Goal: Information Seeking & Learning: Learn about a topic

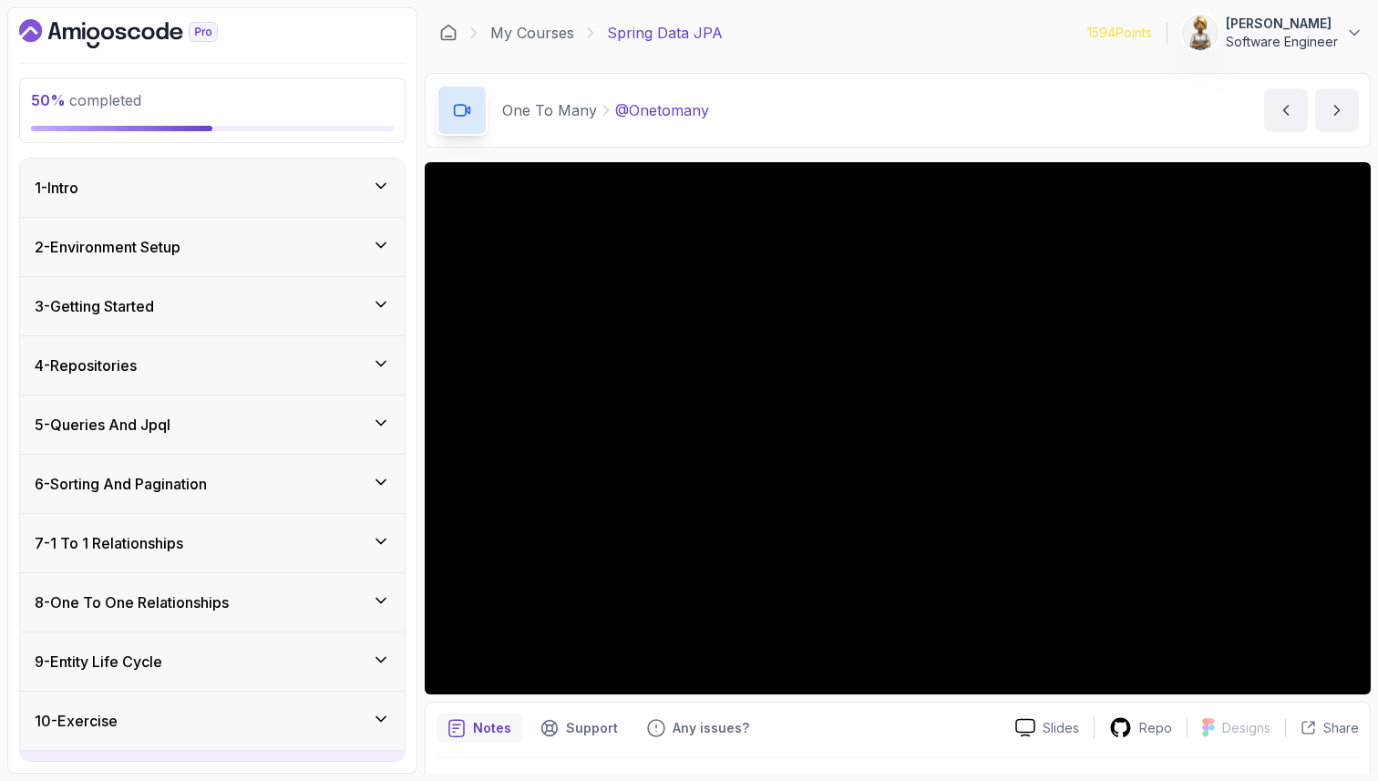
scroll to position [1254, 0]
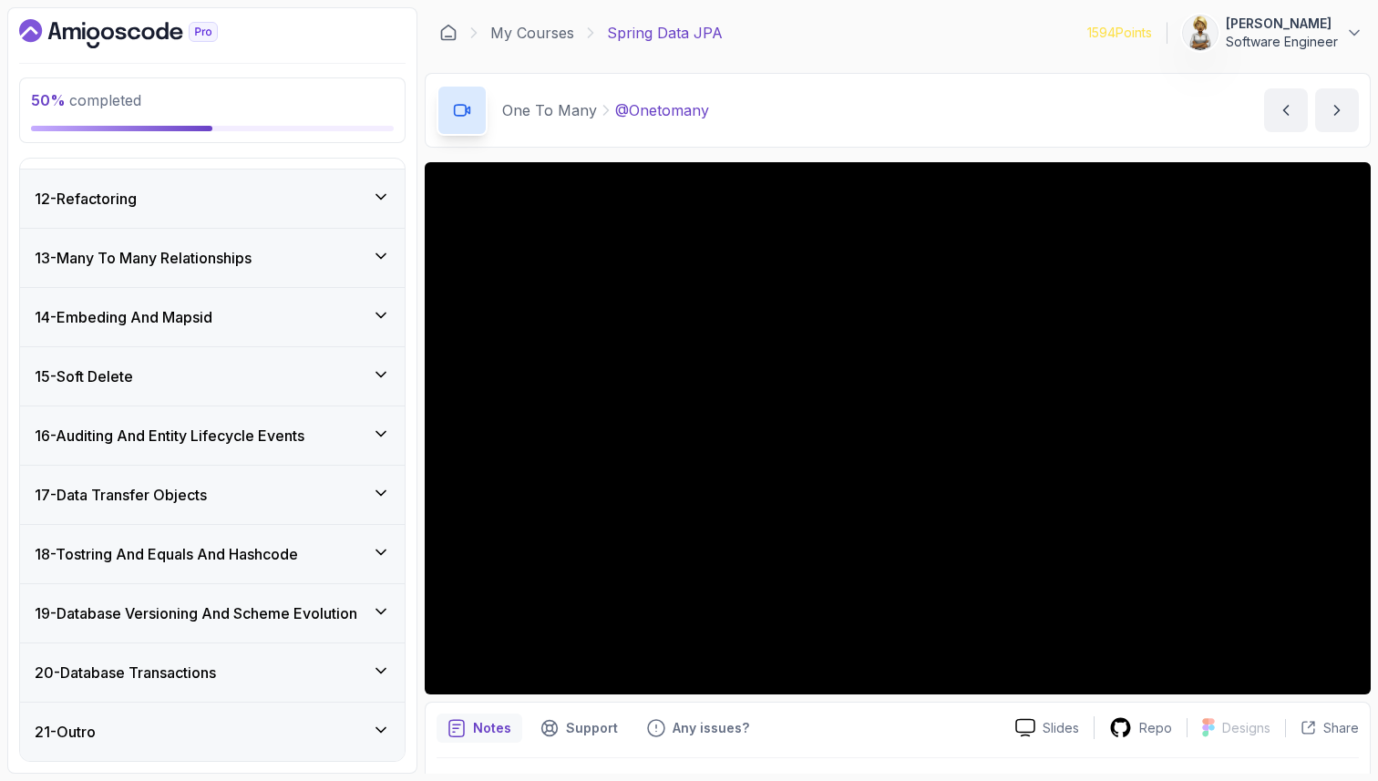
click at [290, 192] on div "12 - Refactoring" at bounding box center [213, 199] width 356 height 22
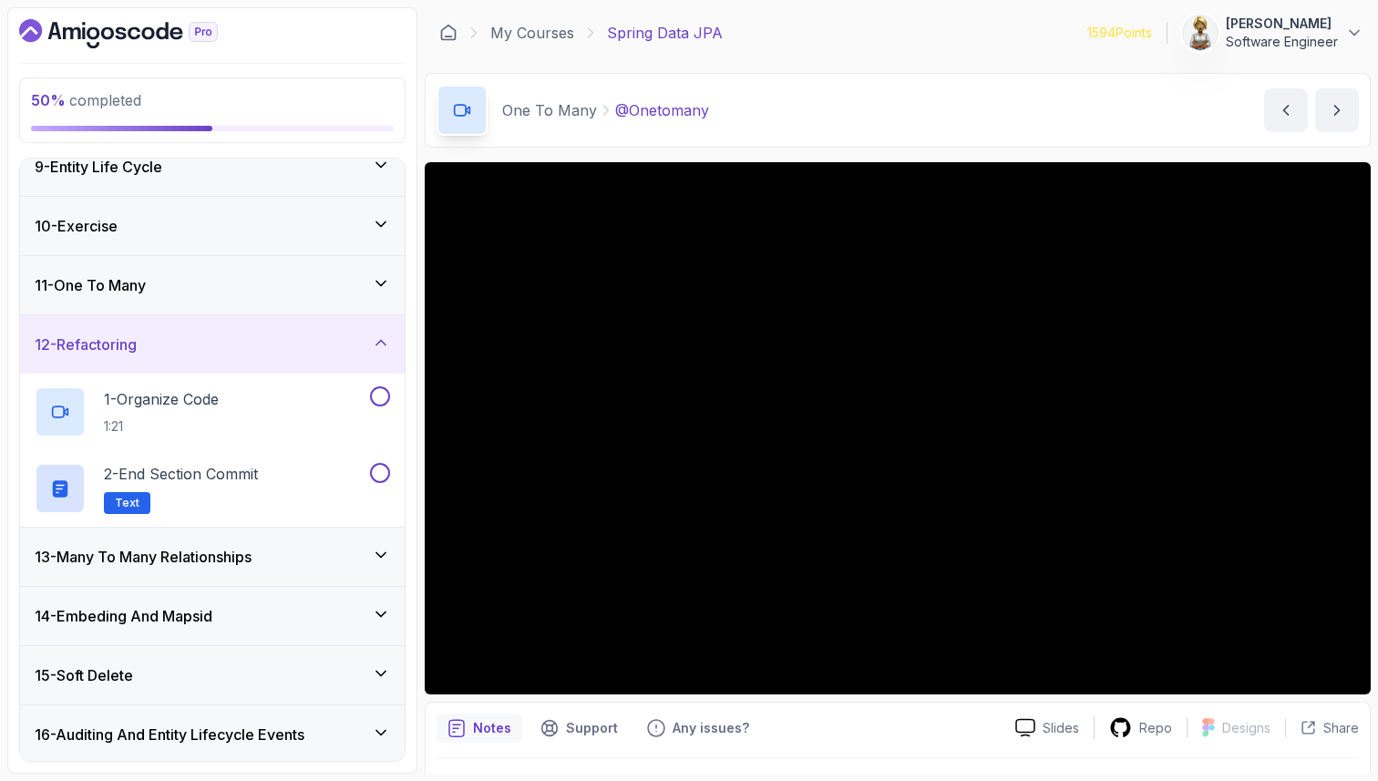
scroll to position [459, 0]
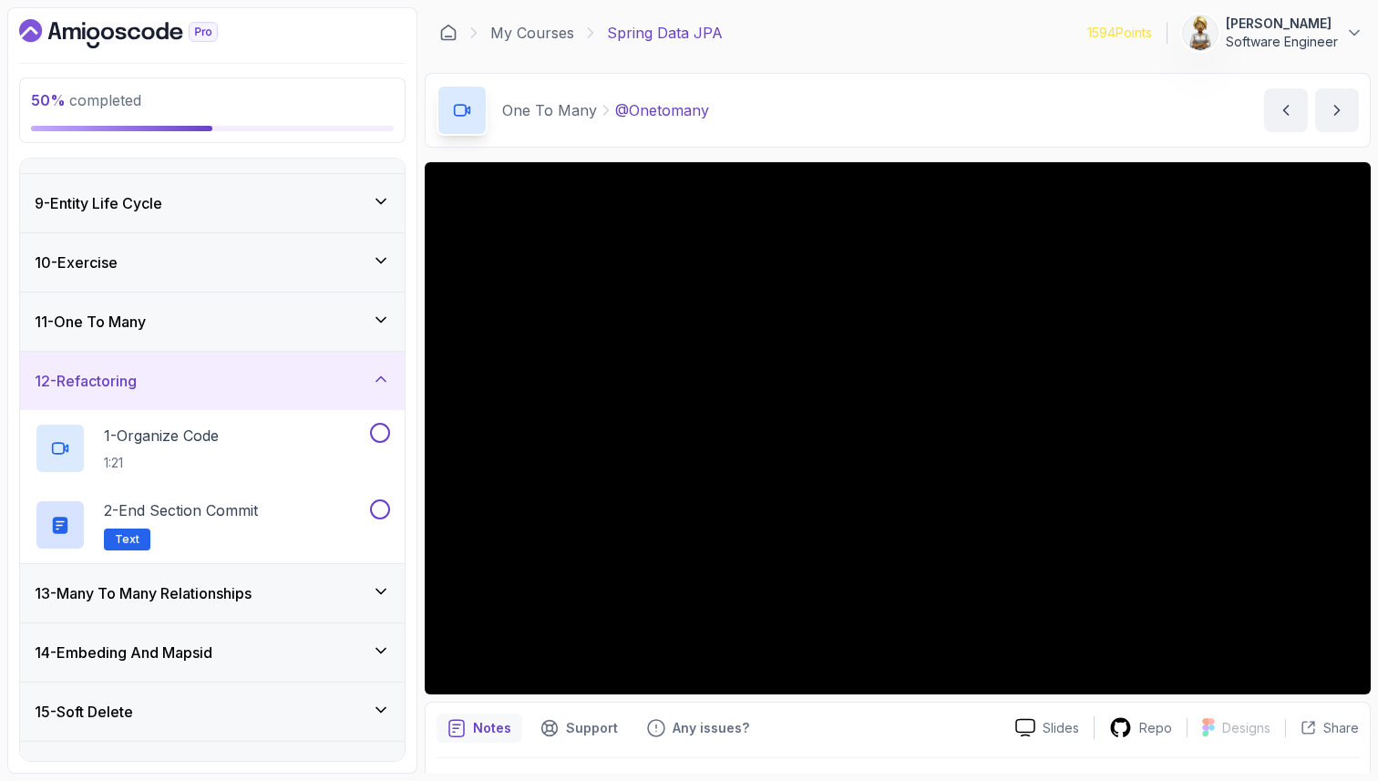
click at [378, 316] on icon at bounding box center [381, 320] width 18 height 18
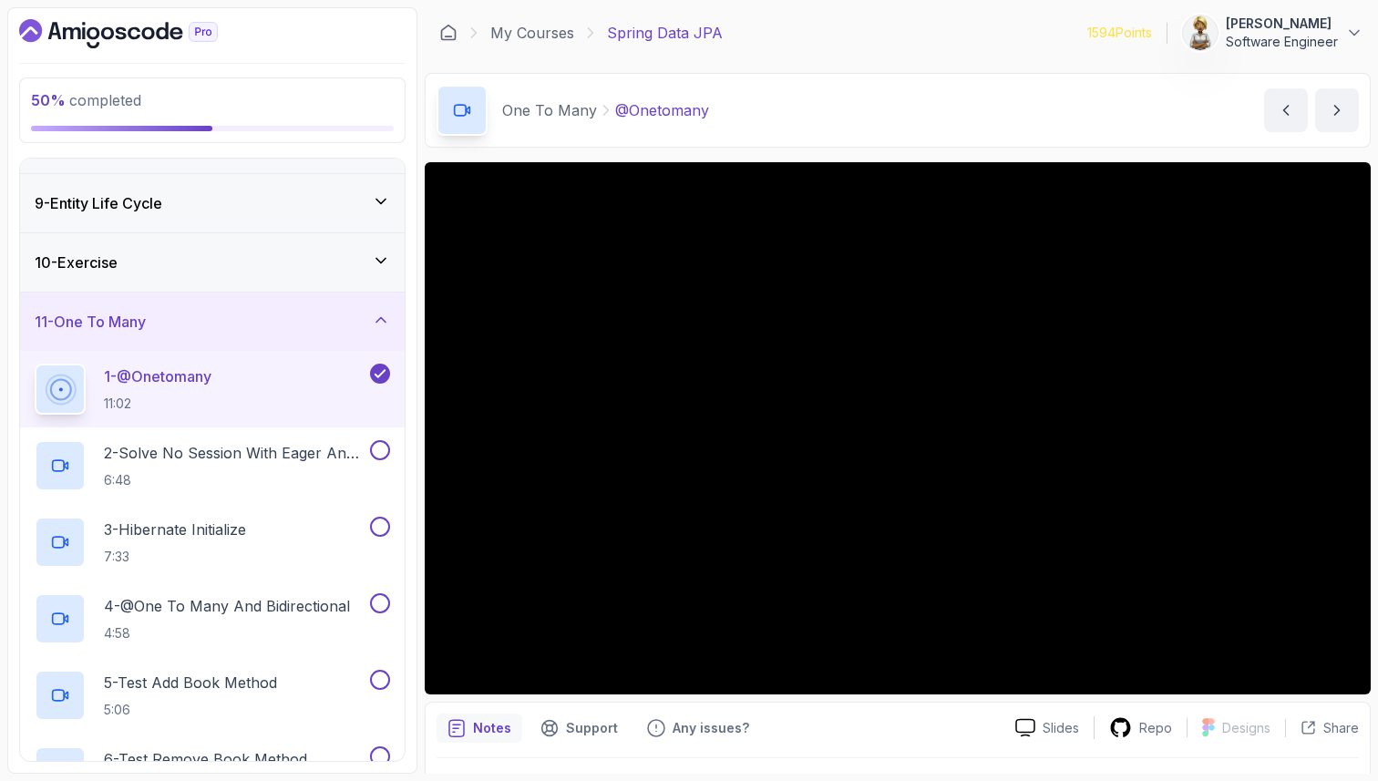
click at [279, 379] on div "1 - @Onetomany 11:02" at bounding box center [201, 389] width 332 height 51
click at [259, 469] on h2 "2 - Solve No Session With Eager And Fetch 6:48" at bounding box center [235, 465] width 263 height 47
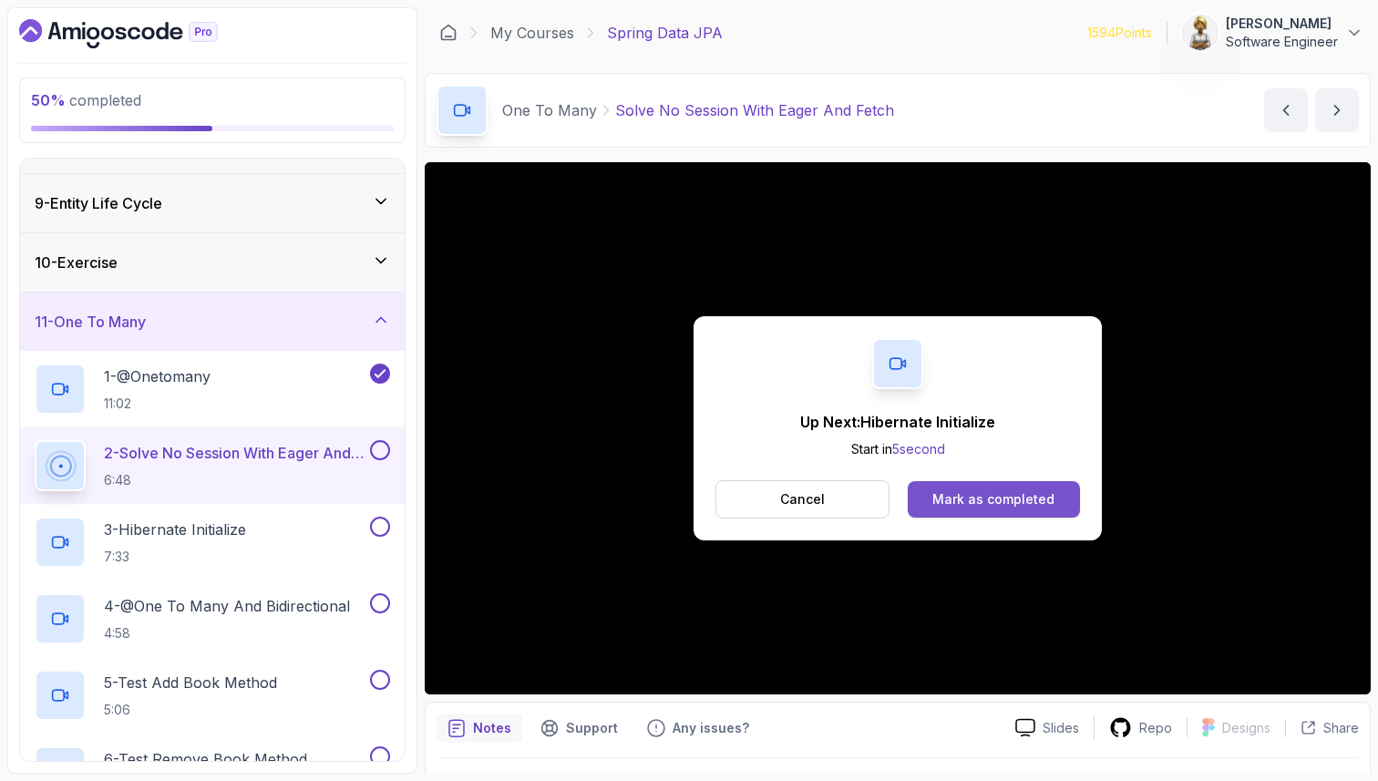
drag, startPoint x: 954, startPoint y: 501, endPoint x: 969, endPoint y: 490, distance: 19.5
click at [969, 490] on div "Mark as completed" at bounding box center [994, 499] width 122 height 18
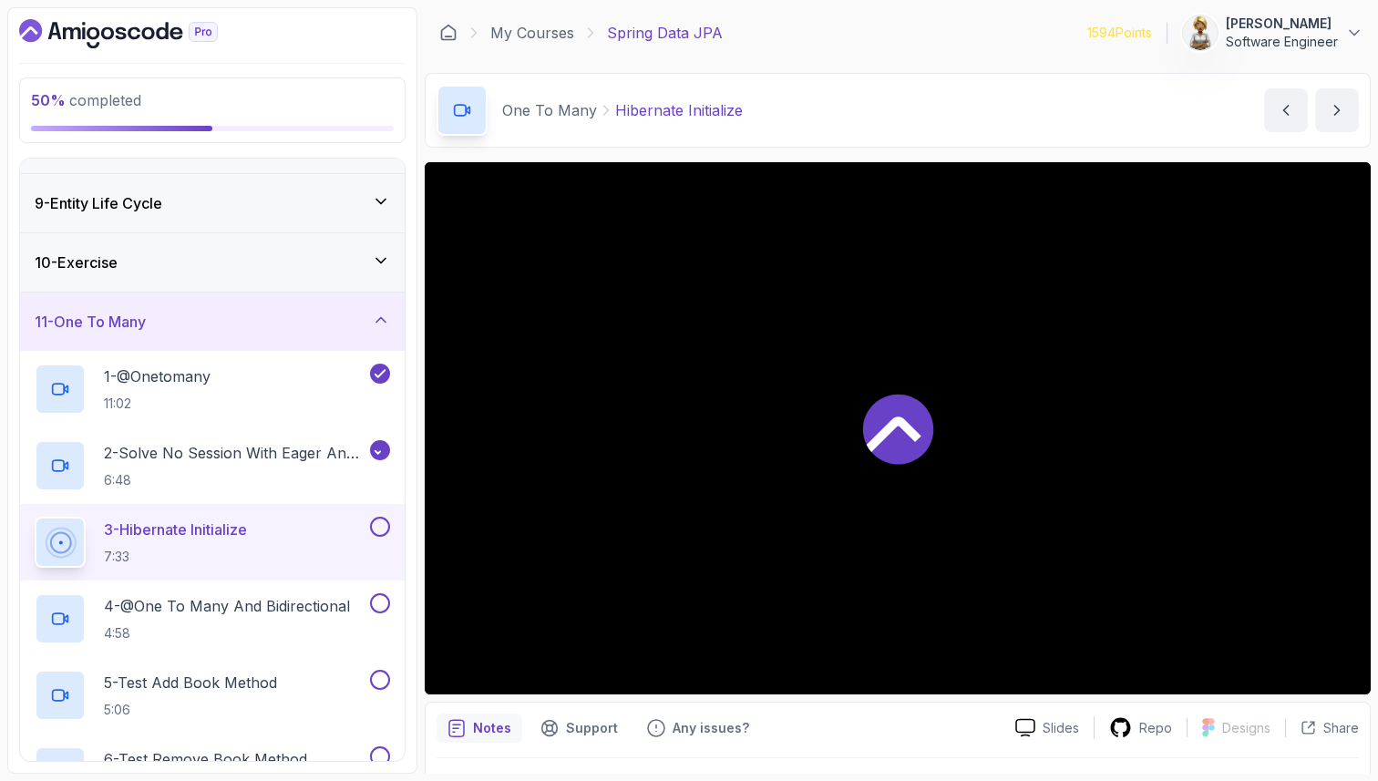
click at [965, 490] on div at bounding box center [898, 428] width 946 height 532
drag, startPoint x: 346, startPoint y: 532, endPoint x: 401, endPoint y: 709, distance: 185.1
click at [401, 709] on div "1 - @Onetomany 11:02 2 - Solve No Session With Eager And Fetch 6:48 3 - Hiberna…" at bounding box center [212, 657] width 385 height 613
click at [397, 713] on div "5 - Test Add Book Method 5:06" at bounding box center [212, 695] width 385 height 77
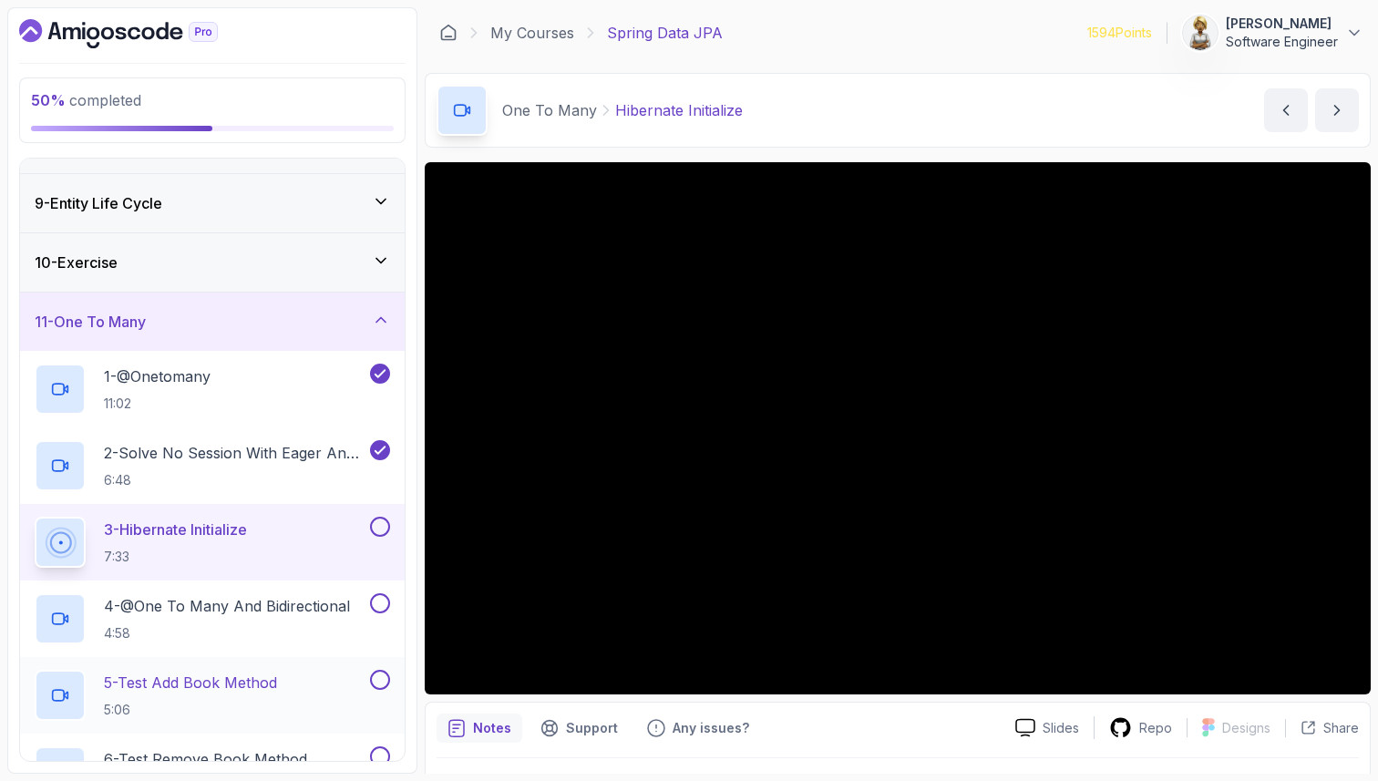
click at [397, 713] on div "5 - Test Add Book Method 5:06" at bounding box center [212, 695] width 385 height 77
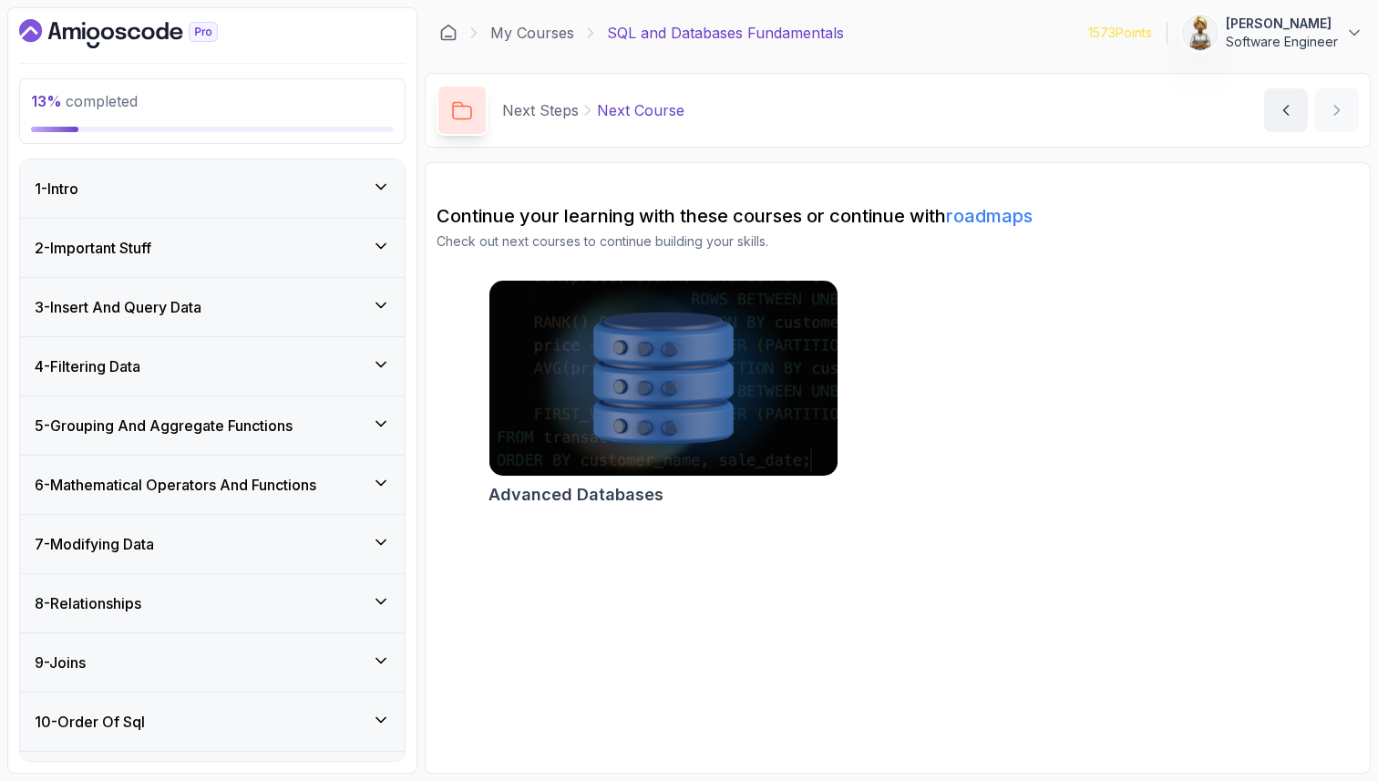
scroll to position [49, 0]
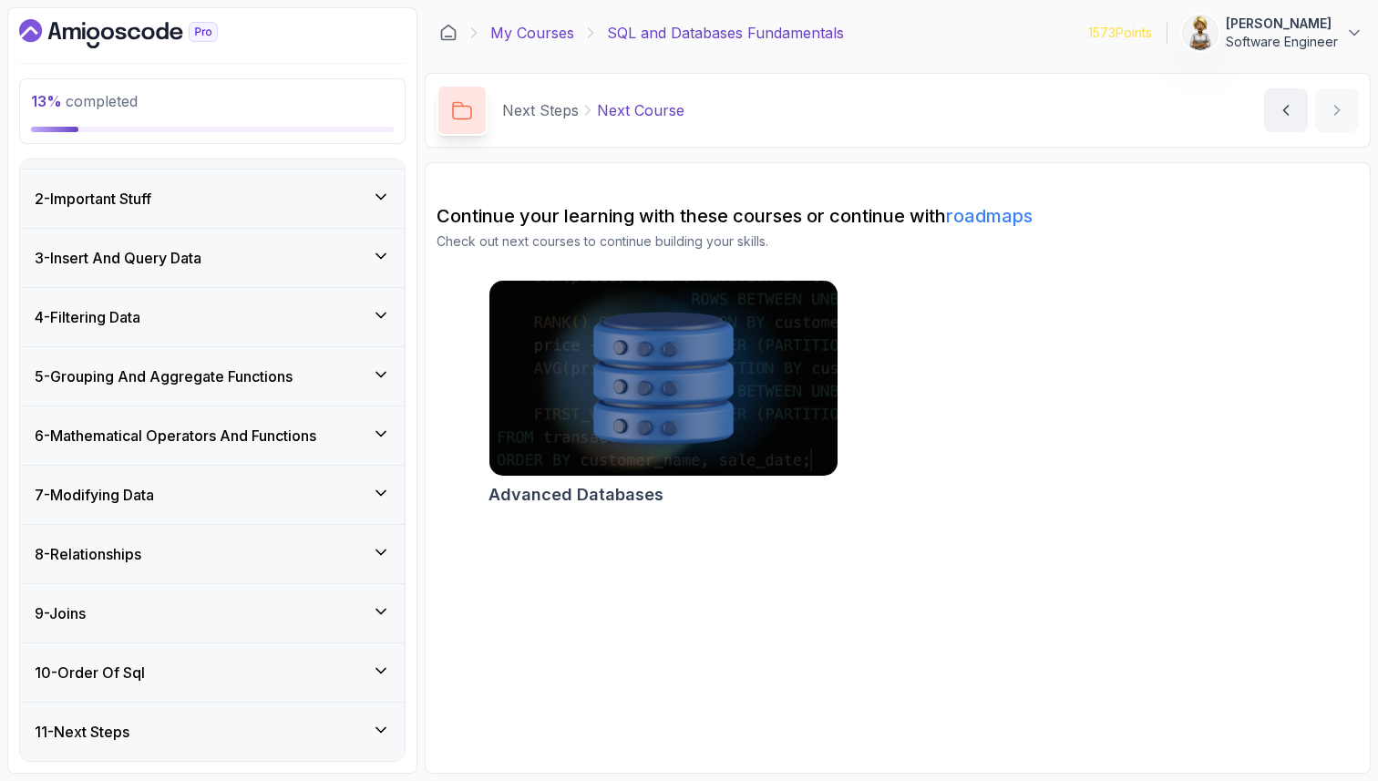
click at [542, 29] on link "My Courses" at bounding box center [532, 33] width 84 height 22
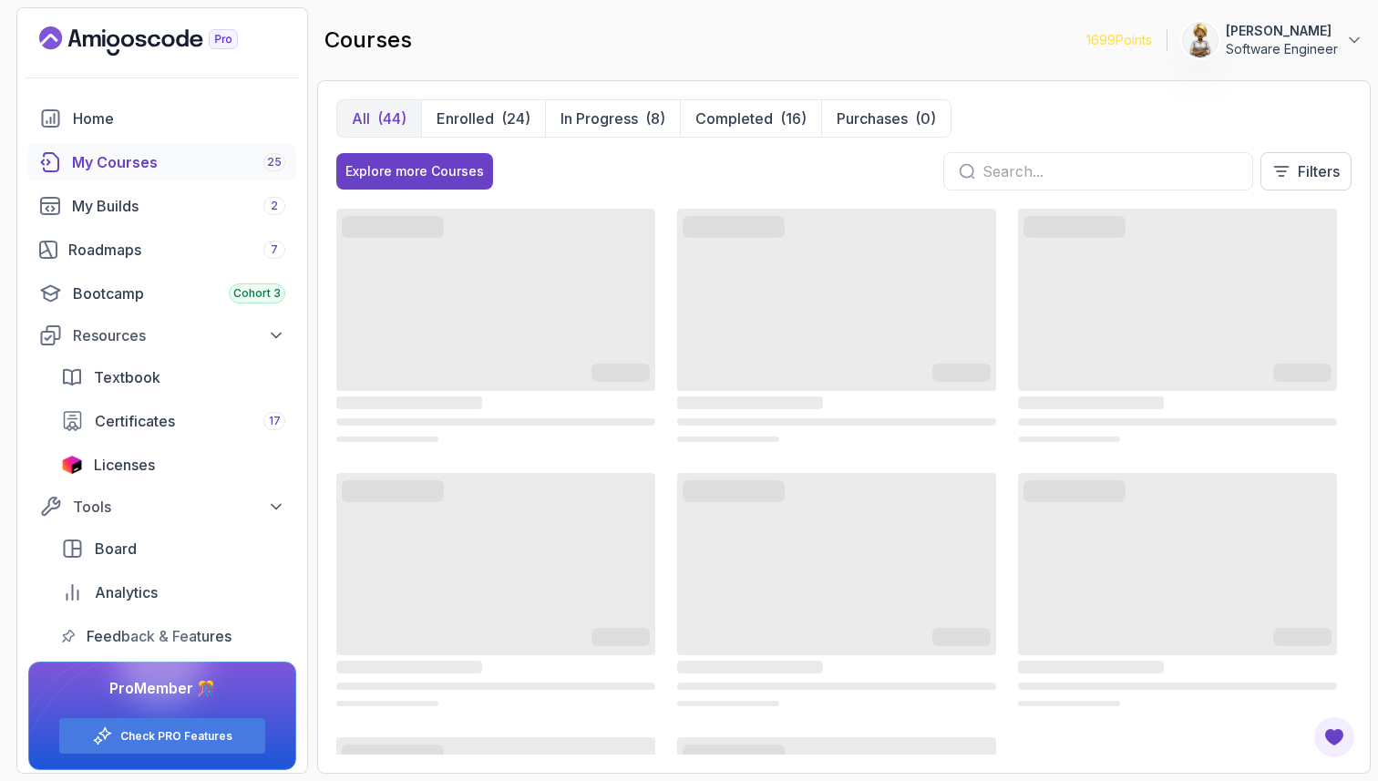
click at [1025, 180] on input "text" at bounding box center [1110, 171] width 255 height 22
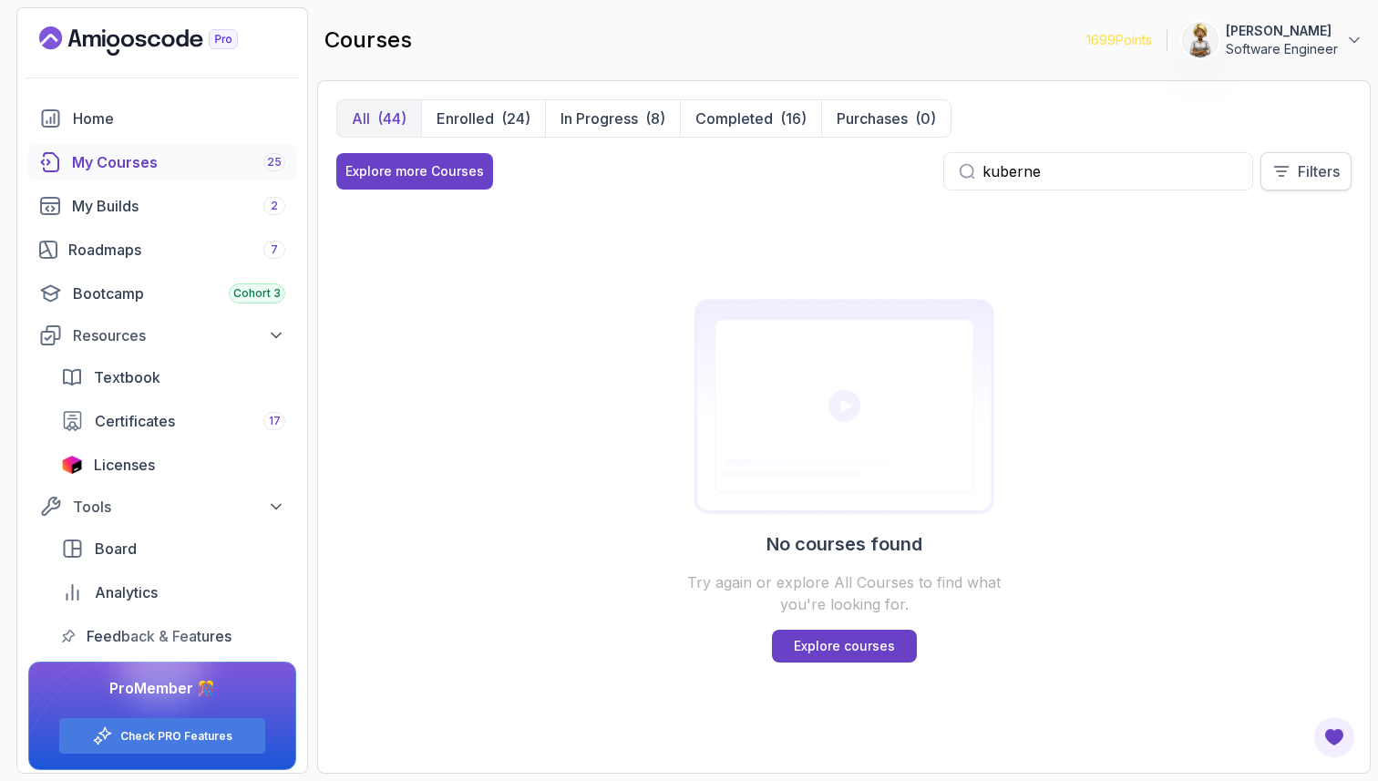
click at [1302, 165] on p "Filters" at bounding box center [1319, 171] width 42 height 22
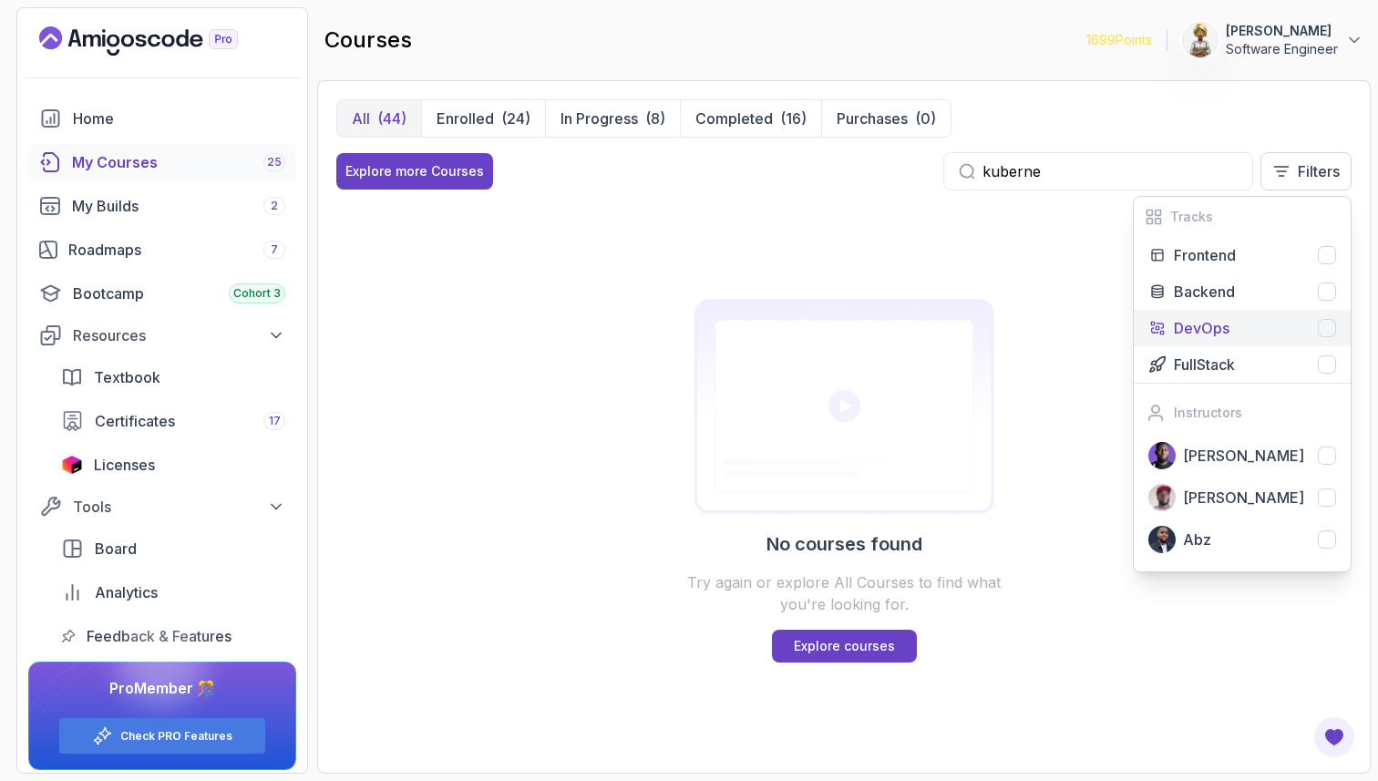
click at [1179, 328] on p "DevOps" at bounding box center [1202, 328] width 56 height 22
click at [1064, 150] on div "All (44) Enrolled (24) In Progress (8) Completed (16) Purchases (0) DevOps Expl…" at bounding box center [844, 152] width 1016 height 106
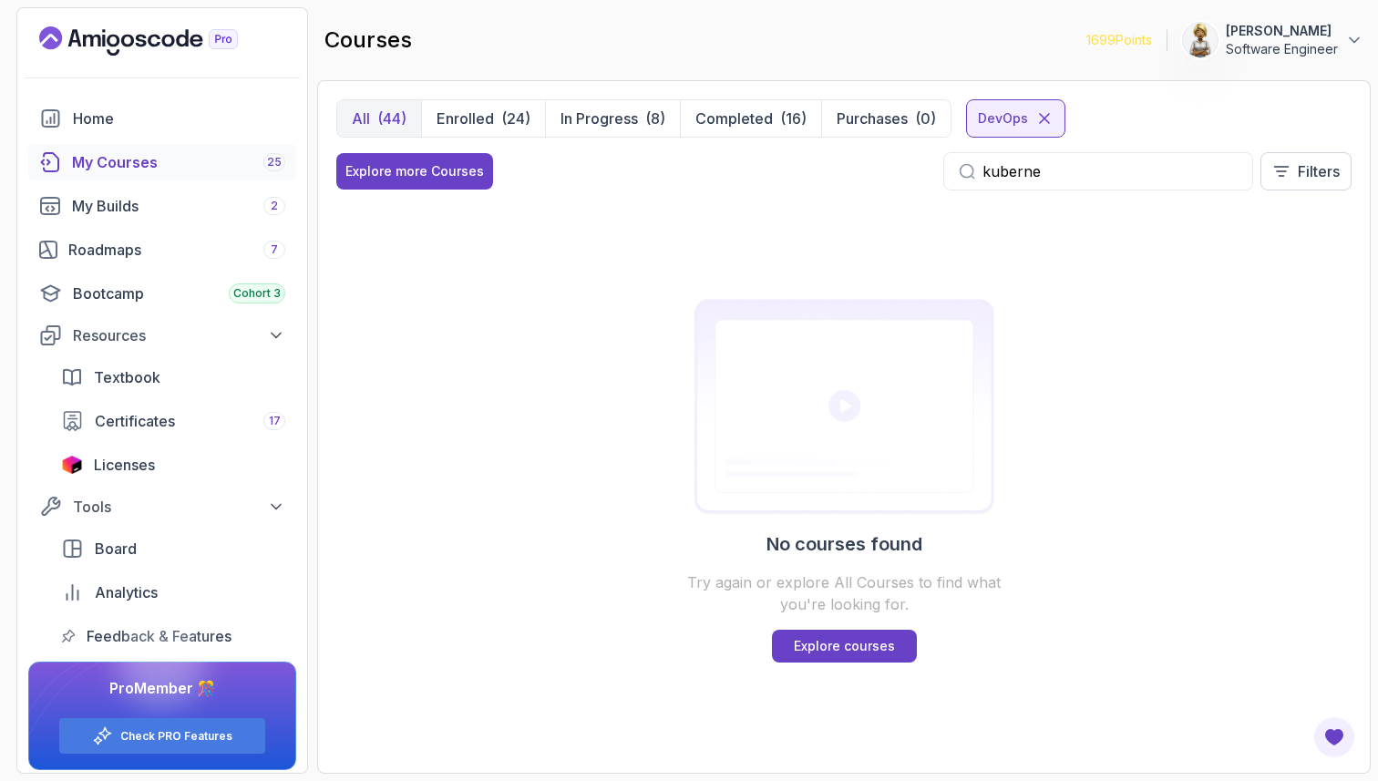
click at [1055, 174] on input "kuberne" at bounding box center [1110, 171] width 255 height 22
drag, startPoint x: 1014, startPoint y: 163, endPoint x: 911, endPoint y: 181, distance: 104.5
click at [913, 183] on div "Explore more Courses ku Filters" at bounding box center [844, 171] width 1016 height 38
type input "k"
